Goal: Task Accomplishment & Management: Manage account settings

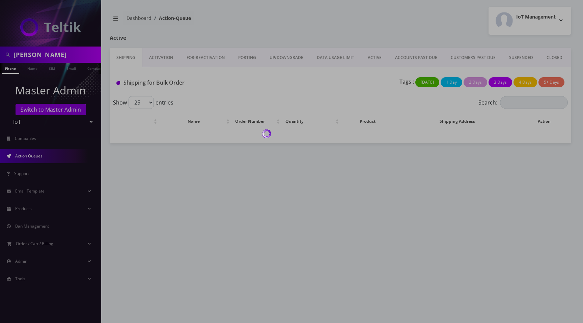
click at [348, 40] on div at bounding box center [291, 161] width 583 height 323
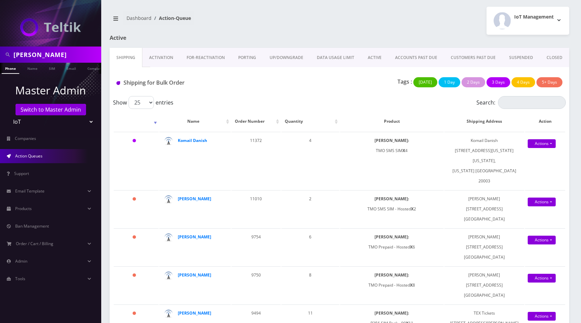
click at [253, 56] on link "PORTING" at bounding box center [246, 58] width 31 height 20
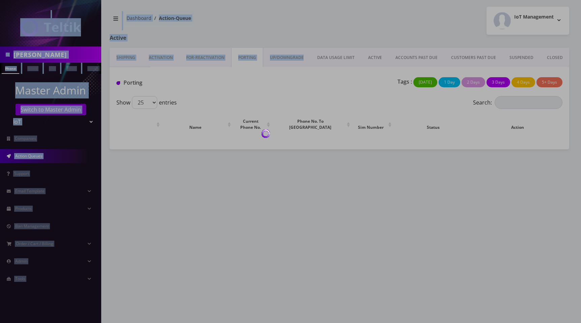
drag, startPoint x: 288, startPoint y: 61, endPoint x: 344, endPoint y: 58, distance: 55.8
click at [294, 61] on body "[PERSON_NAME] Phone Name SIM Email Company Customer Master Admin Switch to Mast…" at bounding box center [290, 161] width 581 height 323
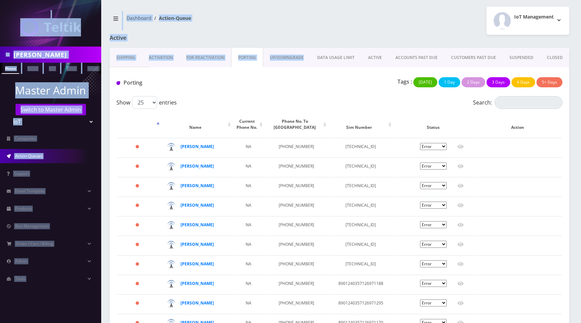
drag, startPoint x: 344, startPoint y: 58, endPoint x: 390, endPoint y: 59, distance: 46.2
click at [344, 58] on link "DATA USAGE LIMIT" at bounding box center [335, 58] width 51 height 20
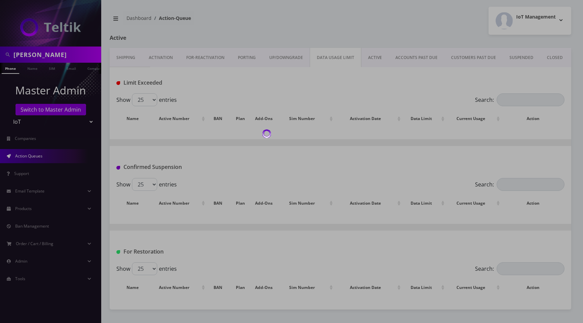
click at [380, 58] on div at bounding box center [291, 161] width 583 height 323
click at [37, 209] on div at bounding box center [291, 161] width 583 height 323
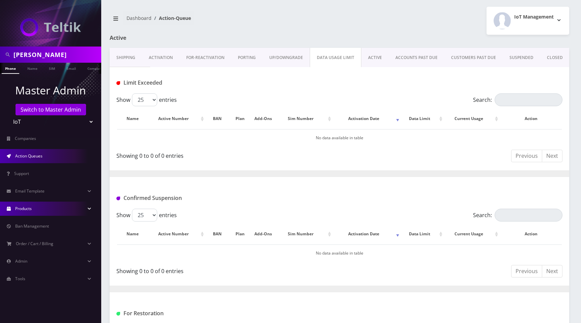
click at [29, 209] on span "Products" at bounding box center [23, 209] width 17 height 6
drag, startPoint x: 330, startPoint y: 84, endPoint x: 529, endPoint y: 72, distance: 199.1
click at [529, 72] on div "Limit Exceeded" at bounding box center [340, 80] width 460 height 26
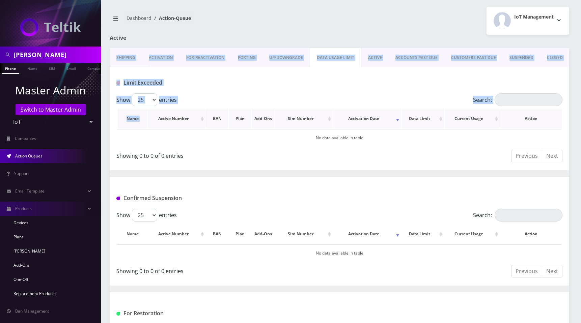
drag, startPoint x: 583, startPoint y: 35, endPoint x: 179, endPoint y: 110, distance: 410.8
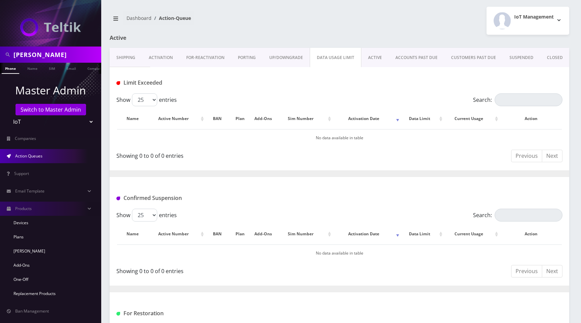
click at [357, 28] on div "IoT Management Logout" at bounding box center [456, 21] width 235 height 28
click at [417, 7] on div "IoT Management Logout" at bounding box center [456, 21] width 235 height 28
